Goal: Find specific page/section: Find specific page/section

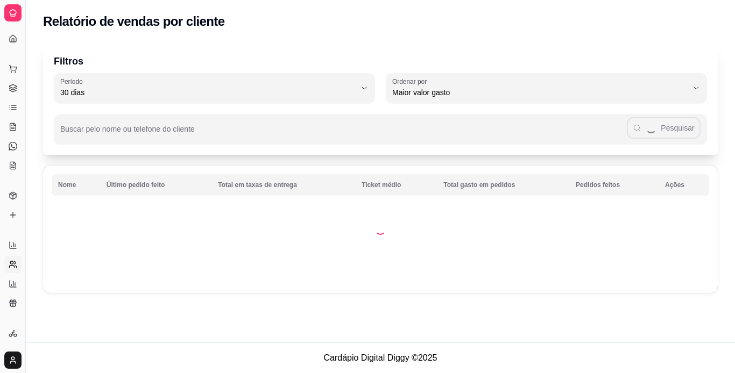
select select "30"
select select "HIGHEST_TOTAL_SPENT_WITH_ORDERS"
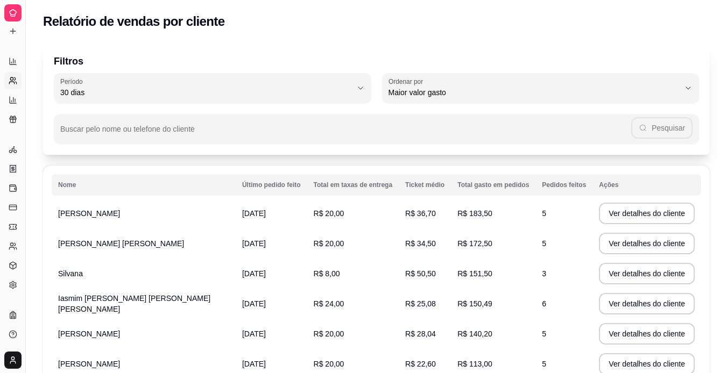
click at [13, 12] on icon at bounding box center [13, 13] width 9 height 9
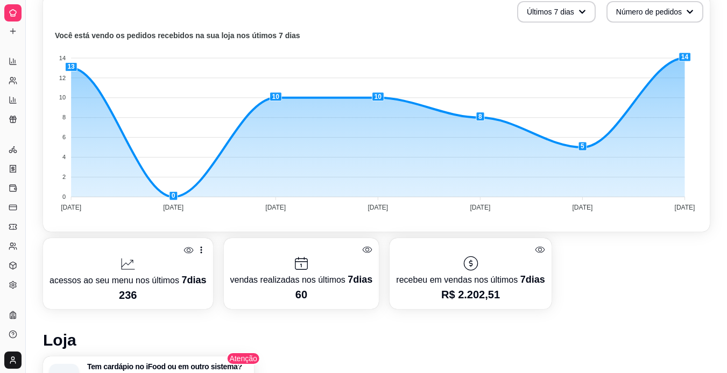
scroll to position [200, 0]
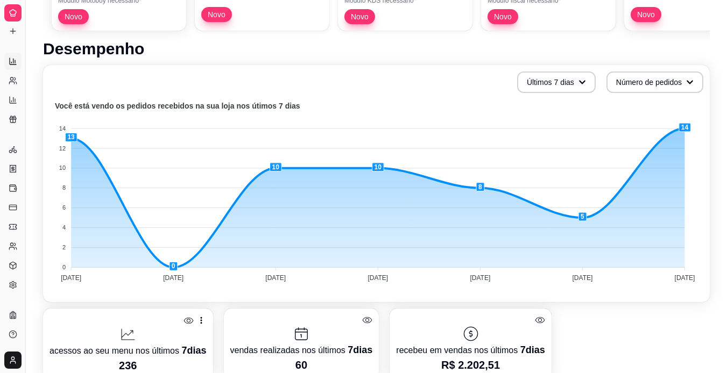
click at [10, 61] on icon at bounding box center [13, 61] width 6 height 6
select select "ALL"
select select "0"
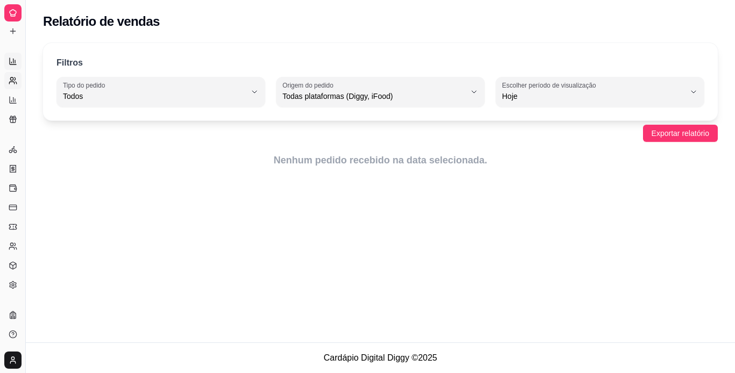
click at [15, 88] on link "Relatório de clientes" at bounding box center [12, 80] width 17 height 17
select select "30"
select select "HIGHEST_TOTAL_SPENT_WITH_ORDERS"
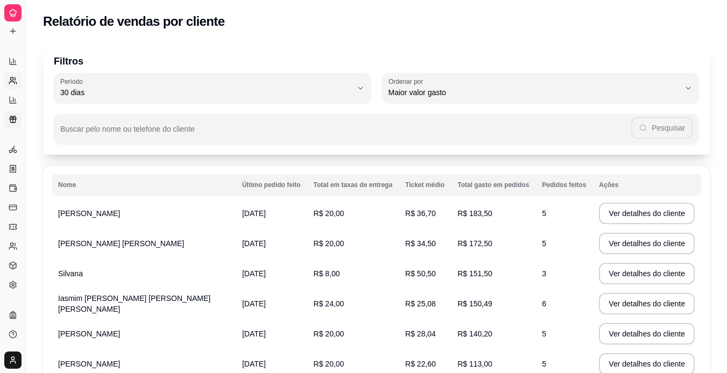
click at [13, 118] on icon at bounding box center [13, 120] width 0 height 5
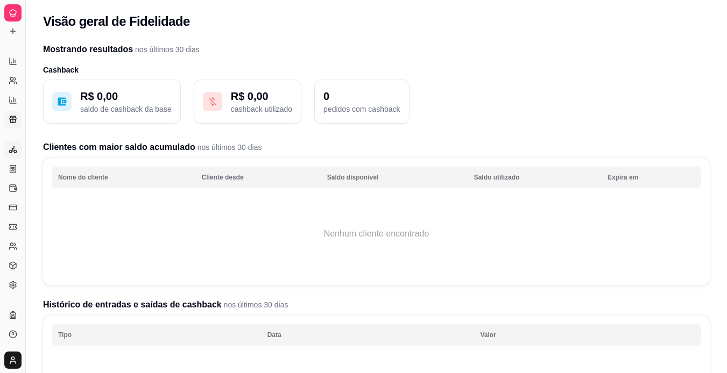
click at [15, 149] on icon at bounding box center [13, 149] width 9 height 9
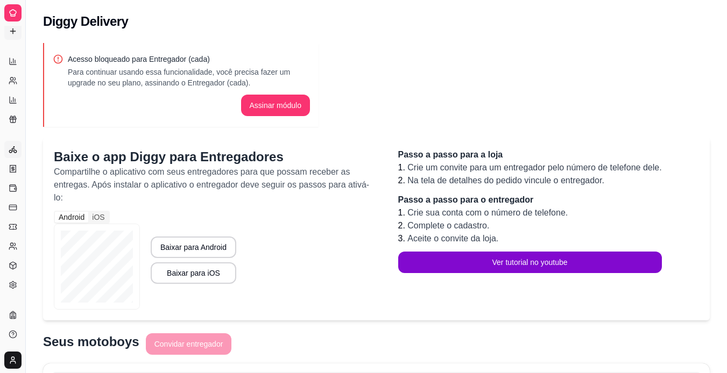
click at [14, 27] on icon at bounding box center [13, 31] width 9 height 9
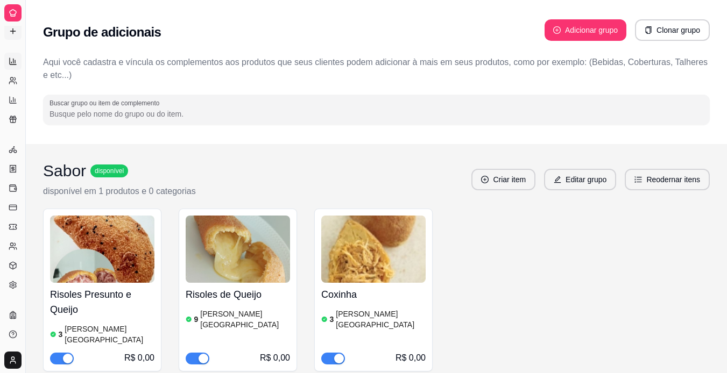
click at [11, 62] on icon at bounding box center [11, 62] width 0 height 1
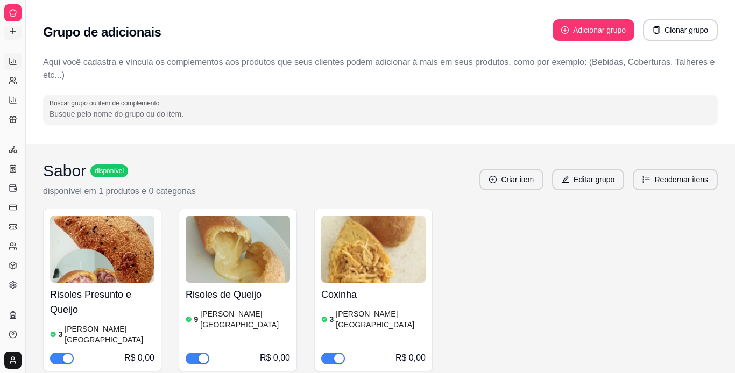
select select "ALL"
select select "0"
